Goal: Register for event/course

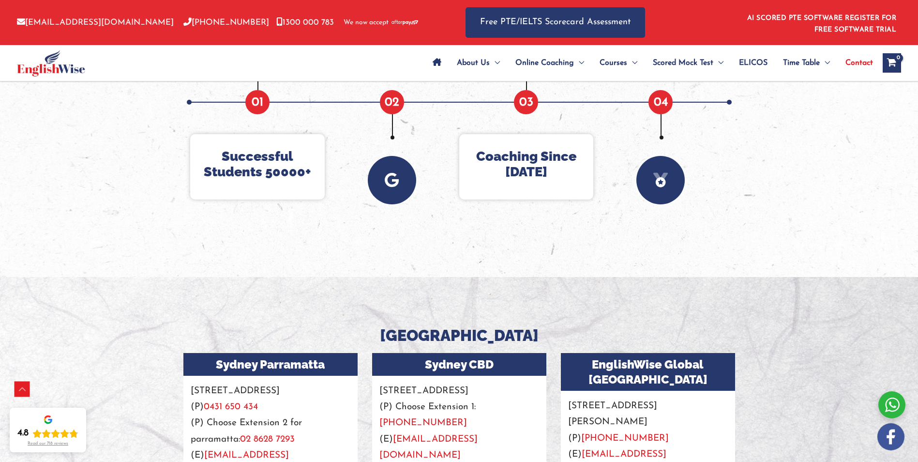
scroll to position [807, 0]
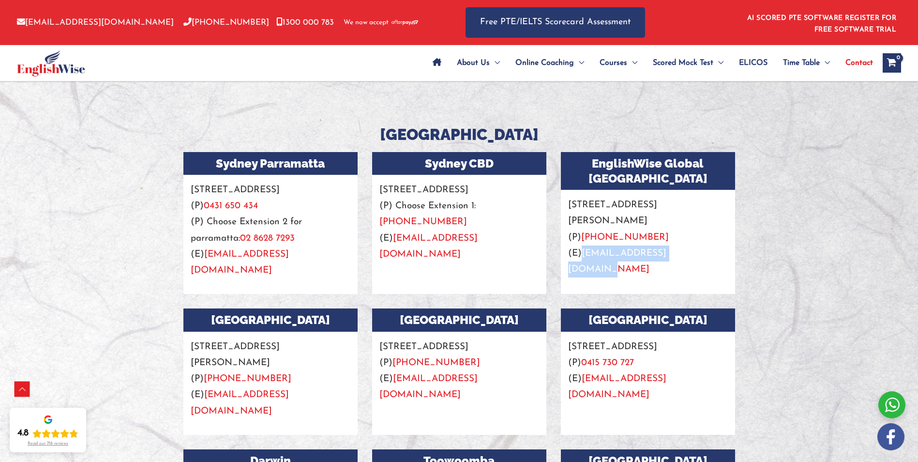
drag, startPoint x: 701, startPoint y: 241, endPoint x: 585, endPoint y: 237, distance: 116.7
click at [585, 237] on p "[STREET_ADDRESS][PERSON_NAME] (P) [PHONE_NUMBER] (E) [EMAIL_ADDRESS][DOMAIN_NAM…" at bounding box center [648, 234] width 174 height 88
copy link "[EMAIL_ADDRESS][DOMAIN_NAME]"
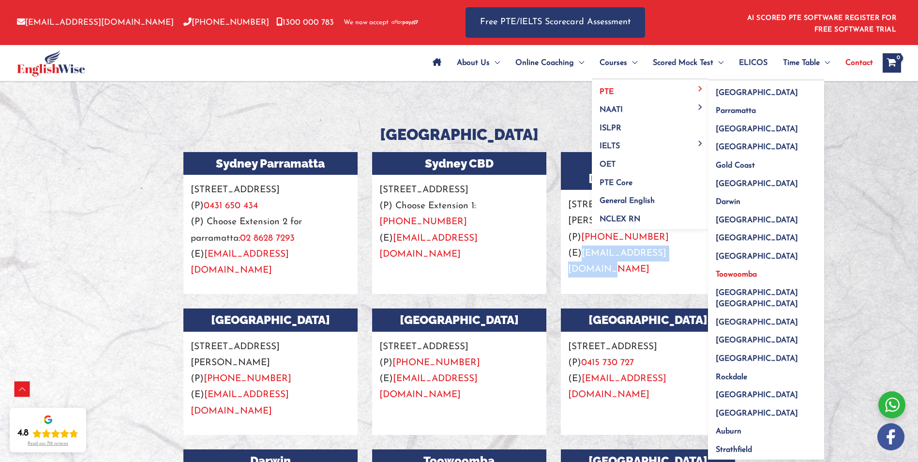
click at [728, 274] on span "Toowoomba" at bounding box center [736, 275] width 41 height 8
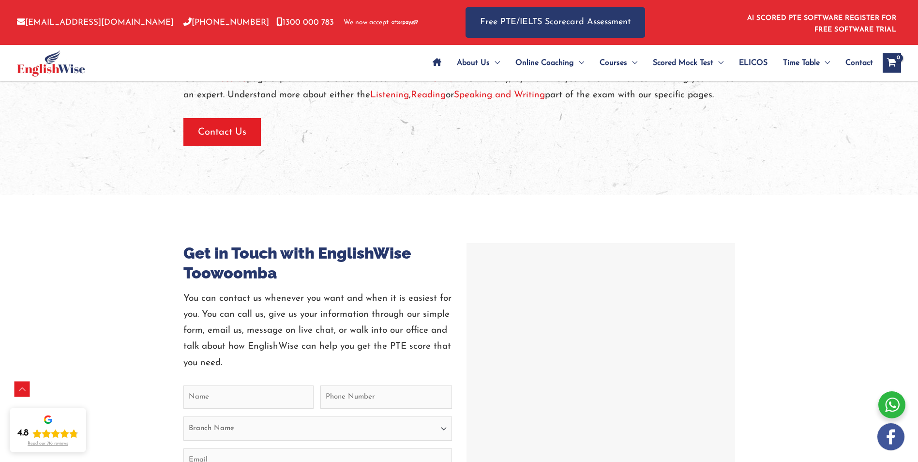
scroll to position [968, 0]
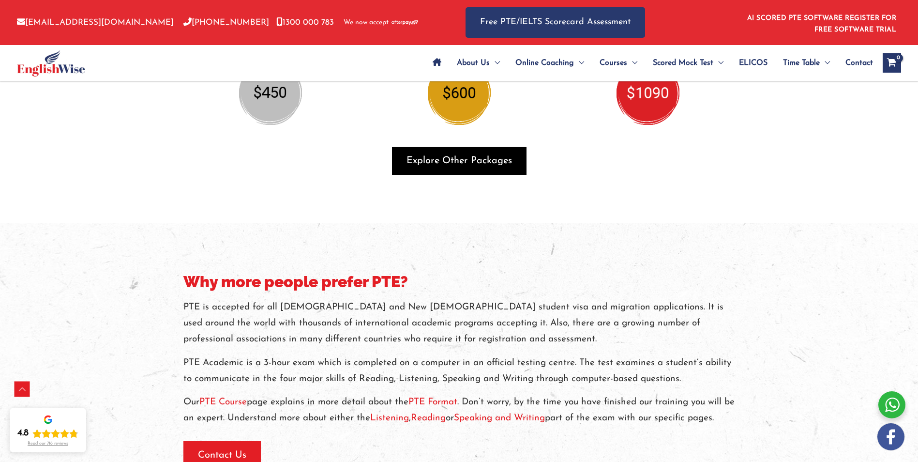
click at [440, 154] on span "Explore Other Packages" at bounding box center [460, 161] width 106 height 14
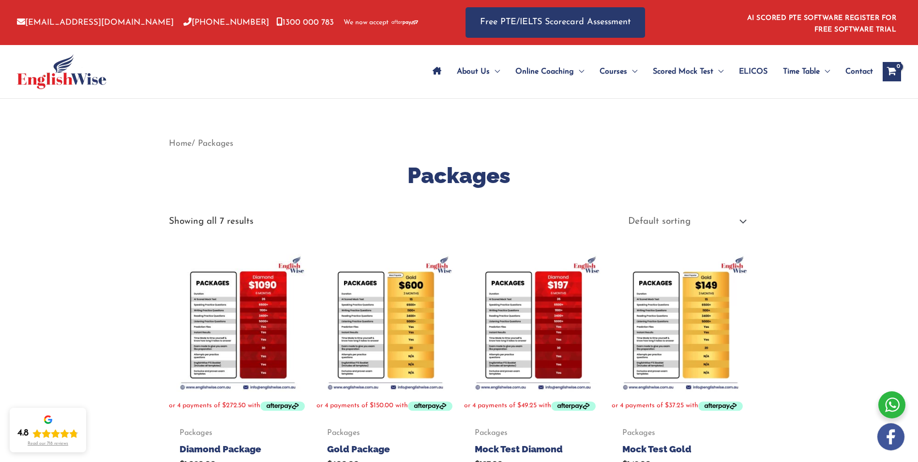
click at [695, 313] on img at bounding box center [681, 323] width 138 height 138
click at [551, 298] on img at bounding box center [533, 323] width 138 height 138
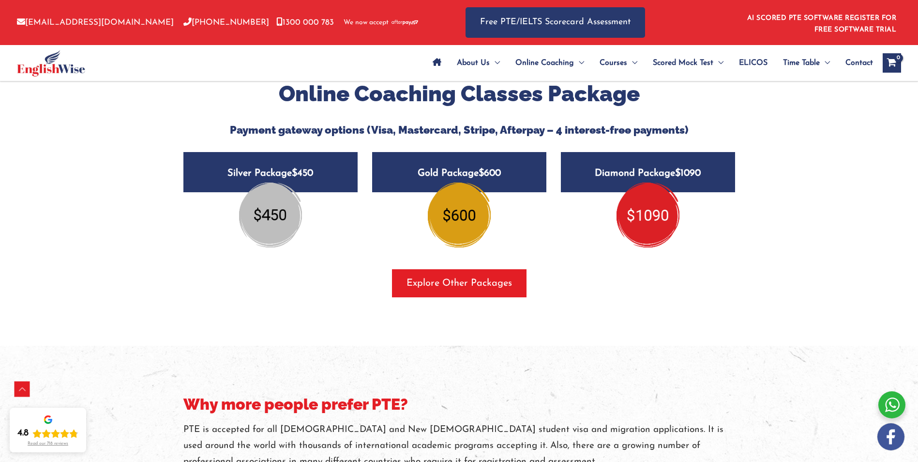
scroll to position [892, 0]
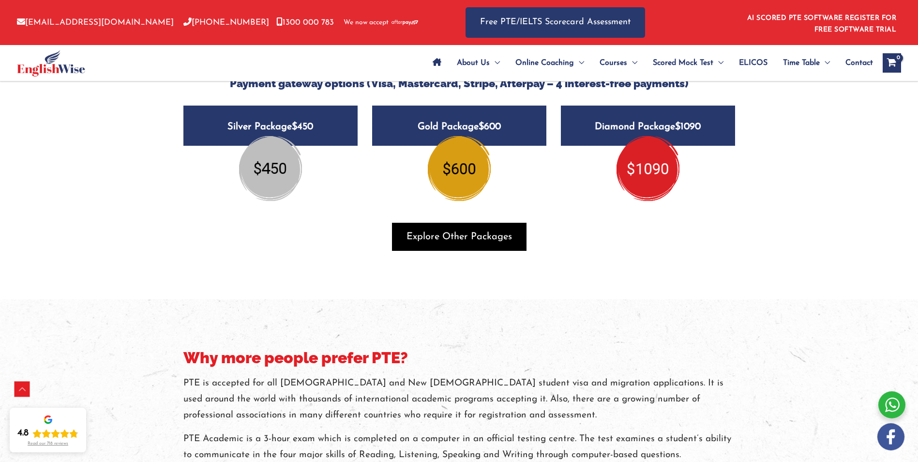
click at [445, 230] on span "Explore Other Packages" at bounding box center [460, 237] width 106 height 14
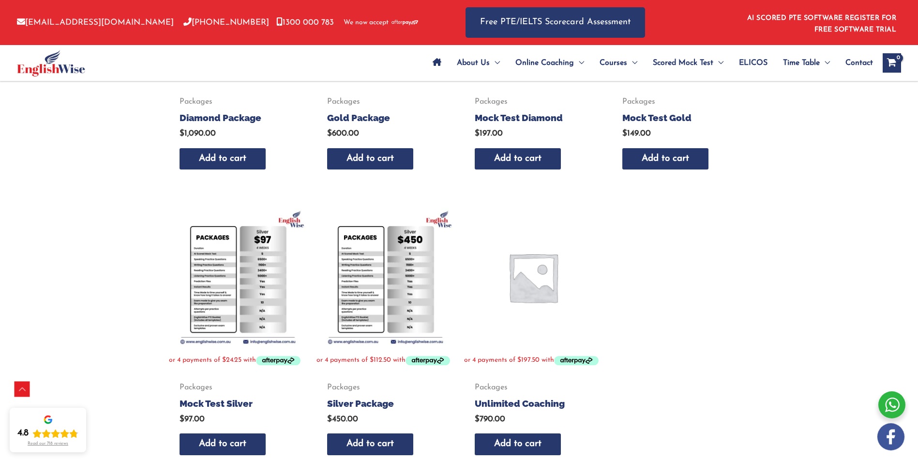
scroll to position [323, 0]
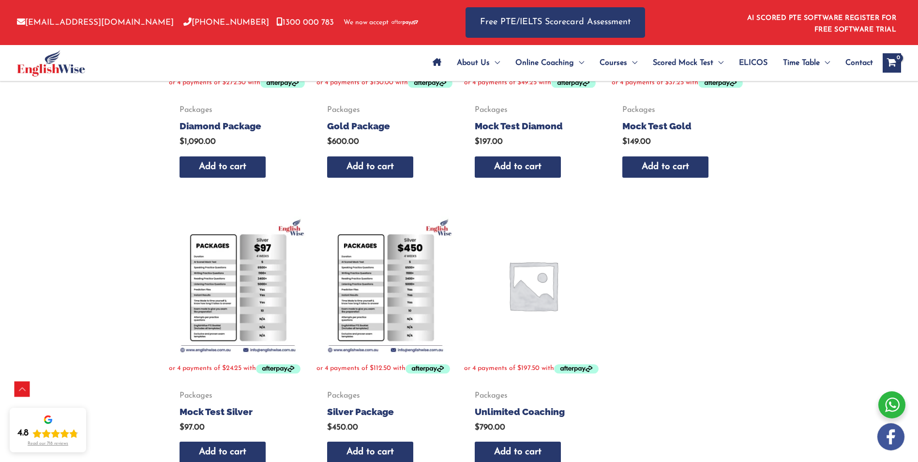
click at [237, 284] on img at bounding box center [238, 285] width 138 height 138
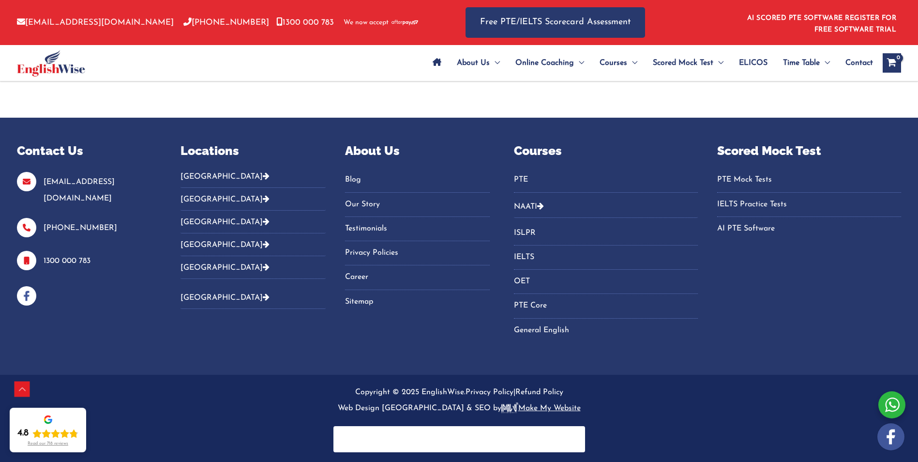
scroll to position [317, 0]
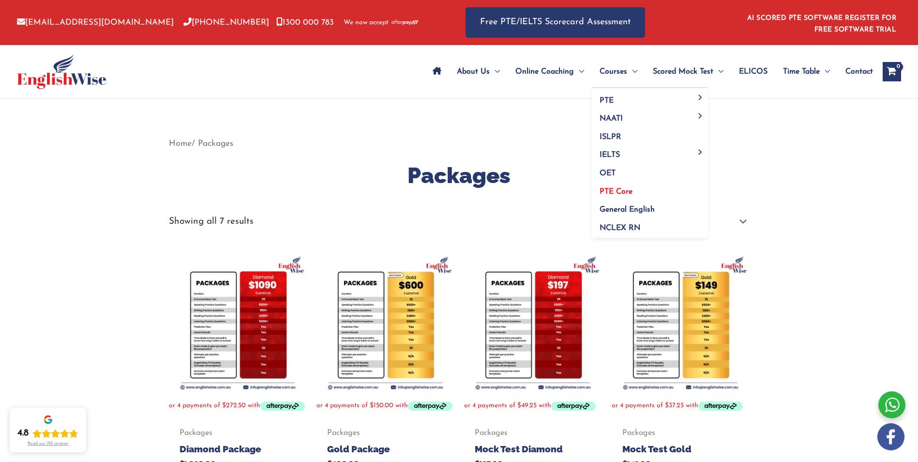
click at [622, 186] on link "PTE Core" at bounding box center [650, 188] width 116 height 18
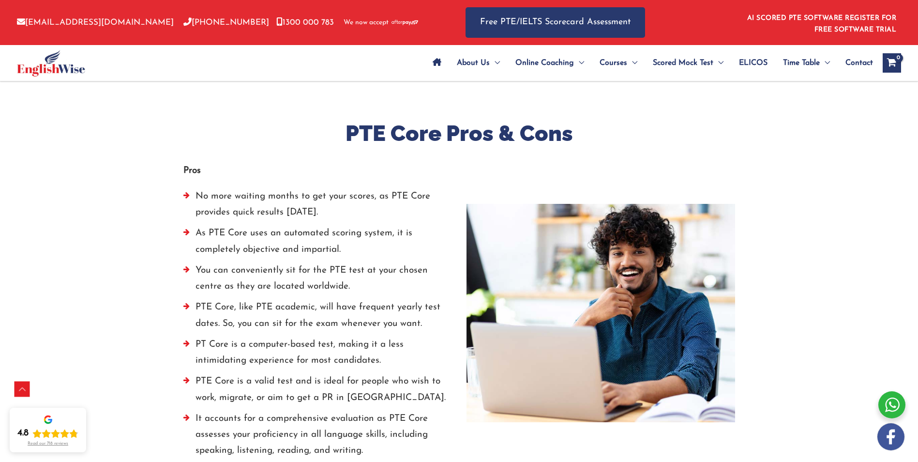
scroll to position [1291, 0]
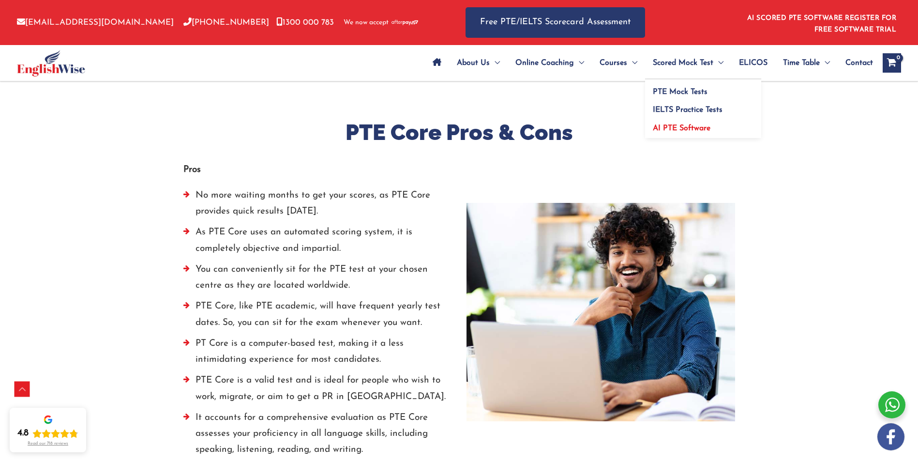
click at [690, 126] on span "AI PTE Software" at bounding box center [682, 128] width 58 height 8
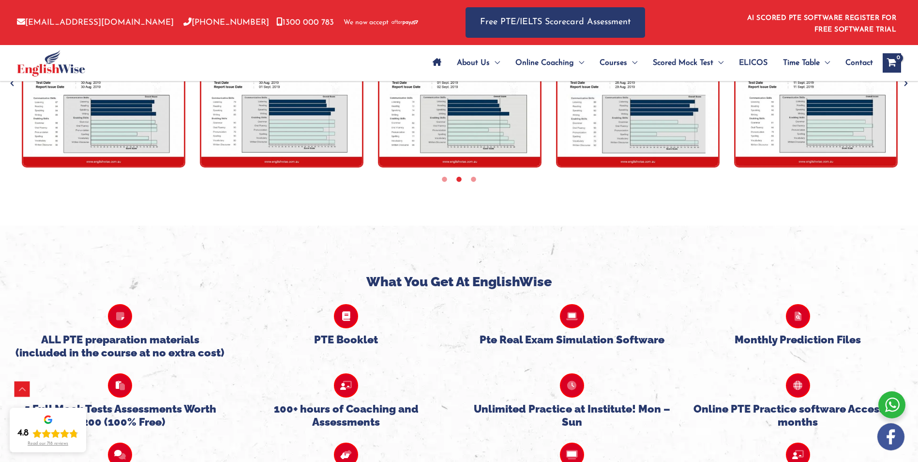
scroll to position [2097, 0]
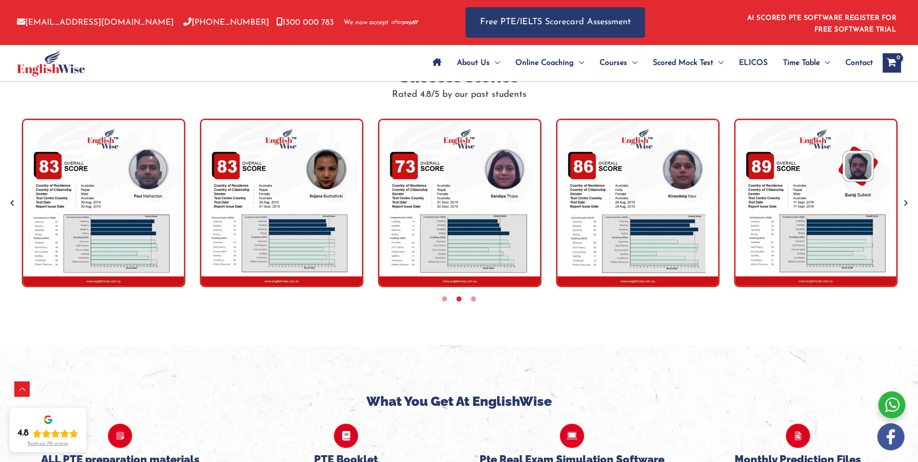
click at [909, 204] on icon "Next" at bounding box center [906, 203] width 10 height 10
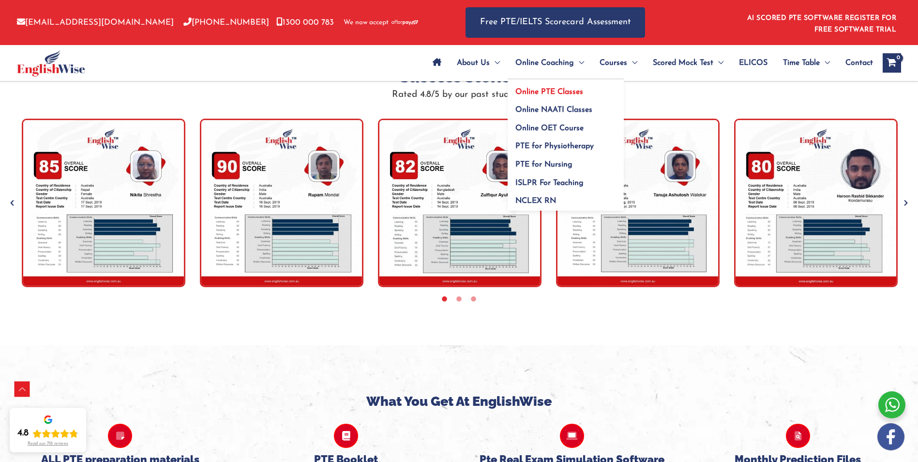
click at [539, 89] on span "Online PTE Classes" at bounding box center [550, 92] width 68 height 8
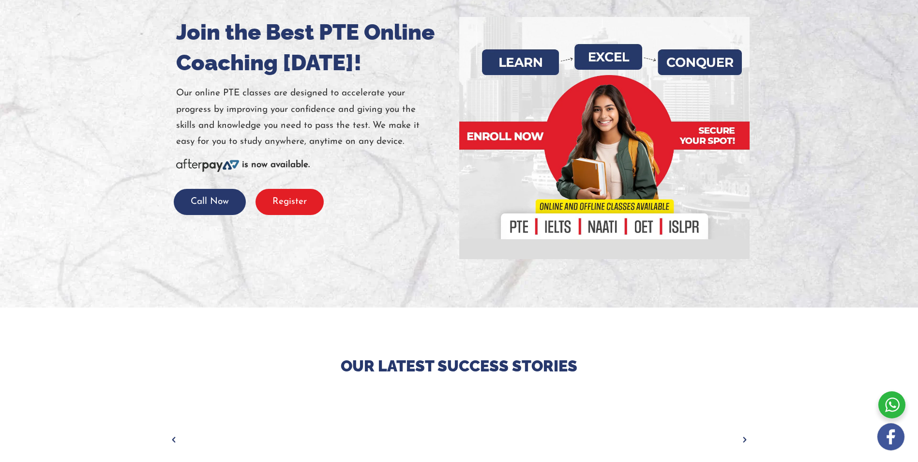
click at [274, 208] on button "Register" at bounding box center [290, 202] width 68 height 27
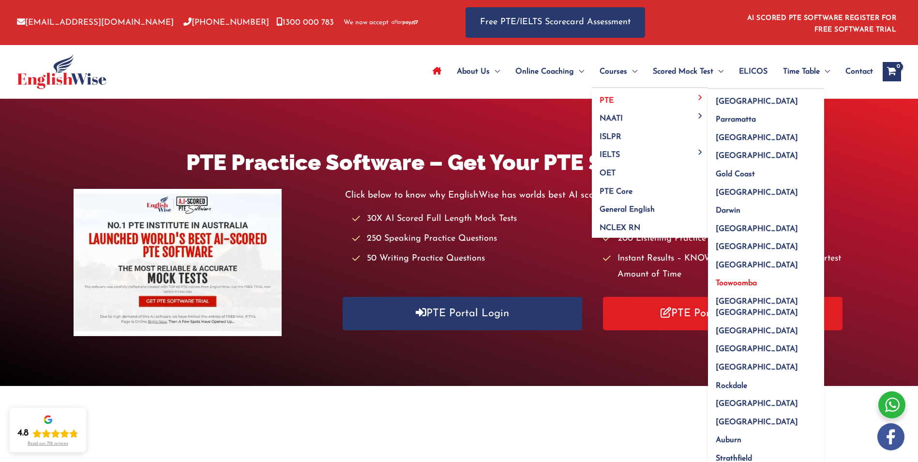
click at [735, 282] on span "Toowoomba" at bounding box center [736, 283] width 41 height 8
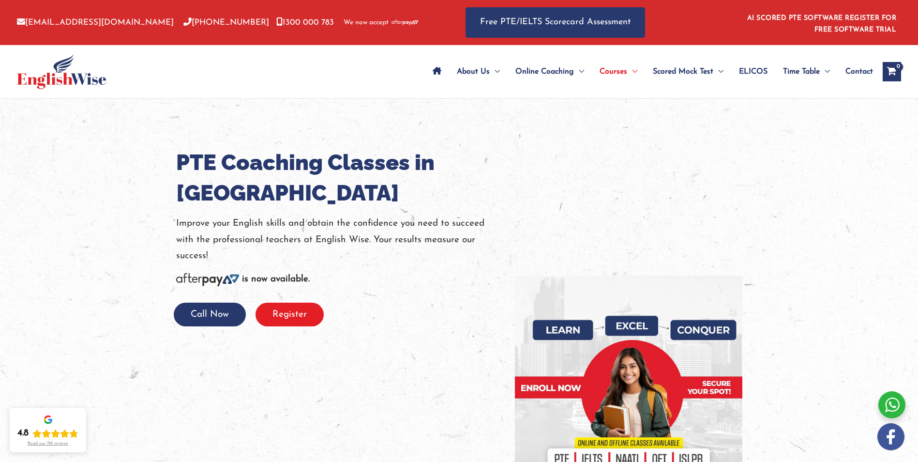
click at [291, 311] on button "Register" at bounding box center [290, 315] width 68 height 24
click at [297, 324] on button "Register" at bounding box center [290, 315] width 68 height 24
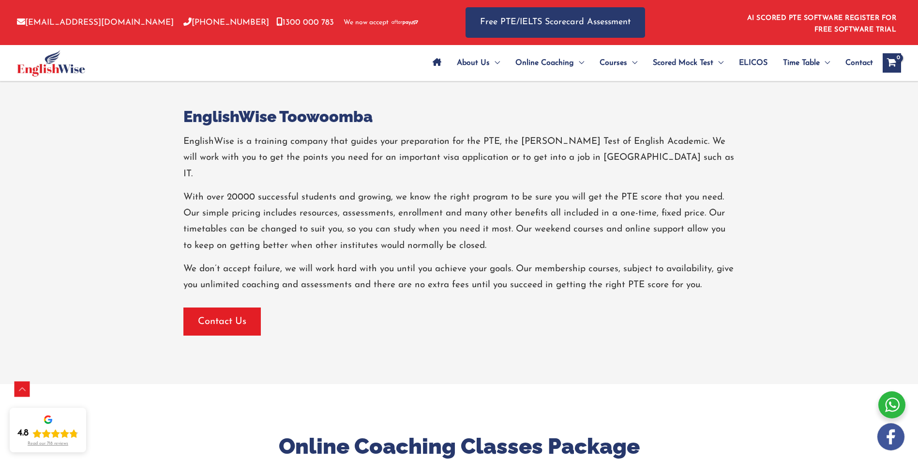
scroll to position [484, 0]
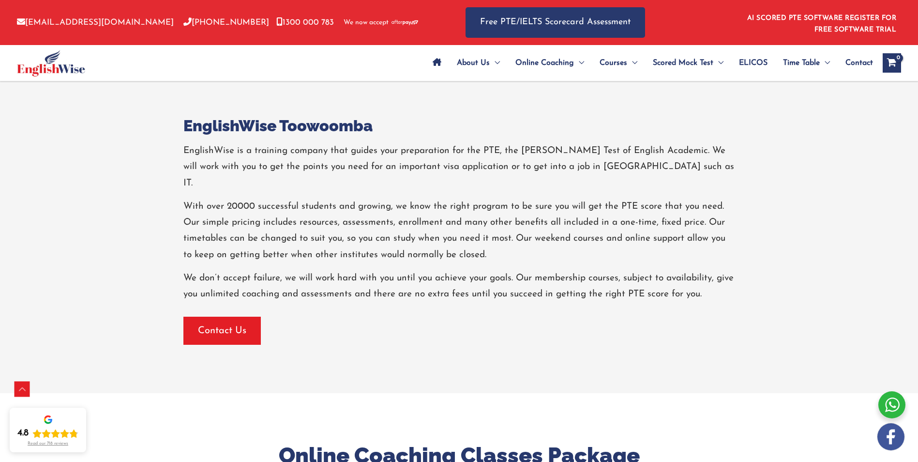
click at [224, 302] on div at bounding box center [459, 309] width 552 height 15
click at [223, 324] on span "Contact Us" at bounding box center [222, 331] width 48 height 14
click at [210, 324] on span "Contact Us" at bounding box center [222, 331] width 48 height 14
click at [228, 324] on span "Contact Us" at bounding box center [222, 331] width 48 height 14
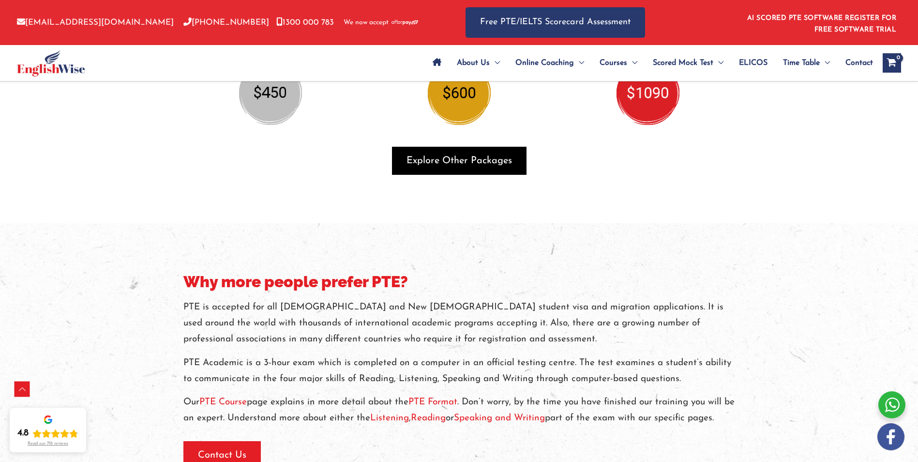
click at [425, 154] on span "Explore Other Packages" at bounding box center [460, 161] width 106 height 14
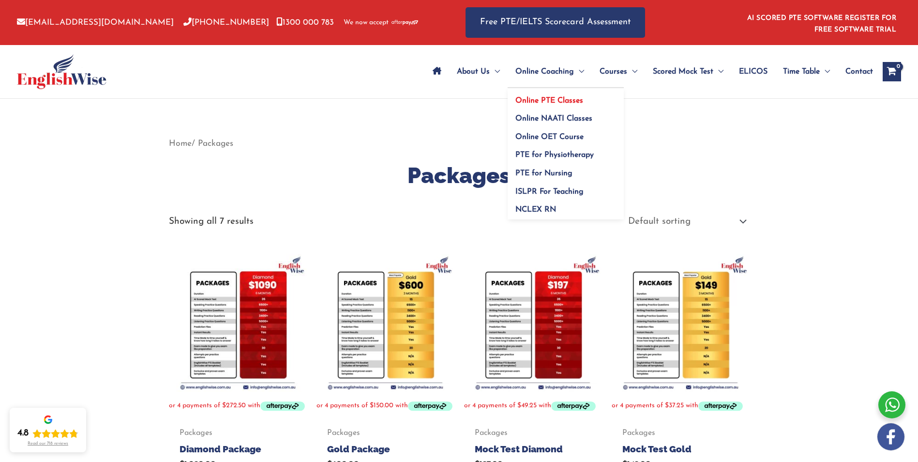
click at [523, 97] on span "Online PTE Classes" at bounding box center [550, 101] width 68 height 8
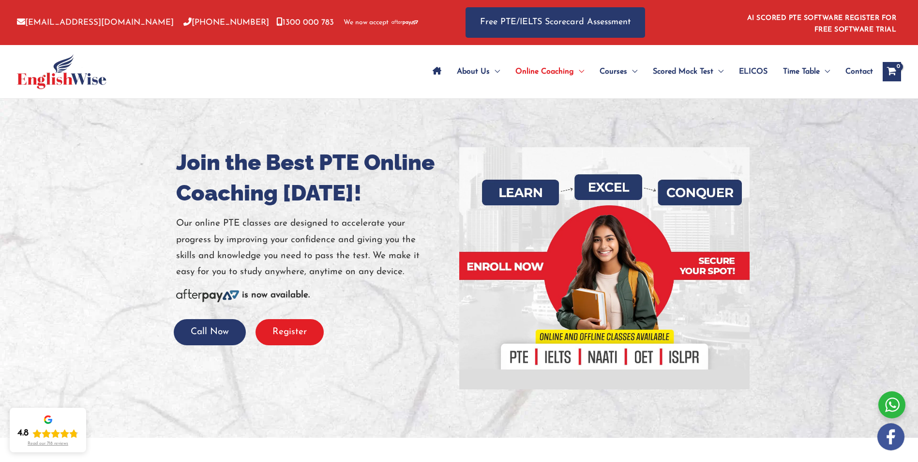
click at [299, 333] on button "Register" at bounding box center [290, 332] width 68 height 27
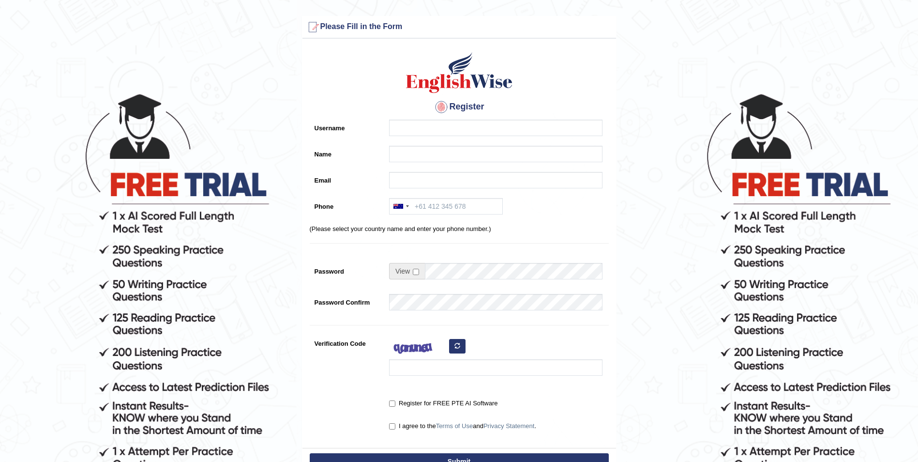
scroll to position [106, 0]
